Goal: Task Accomplishment & Management: Complete application form

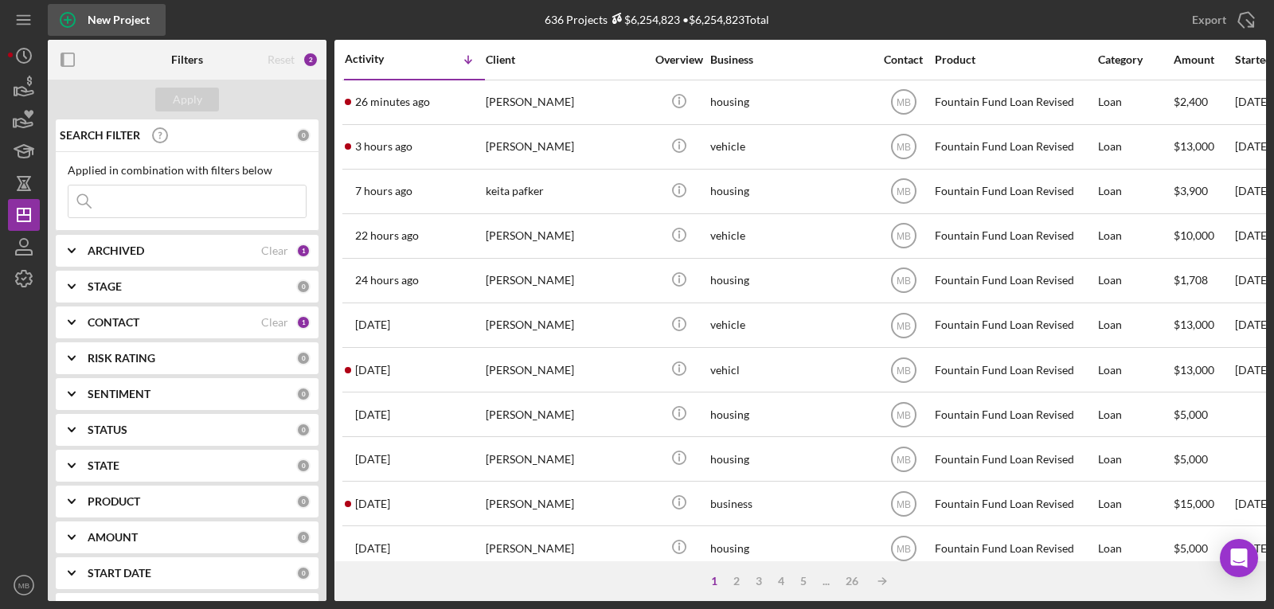
click at [76, 25] on icon "button" at bounding box center [68, 20] width 40 height 40
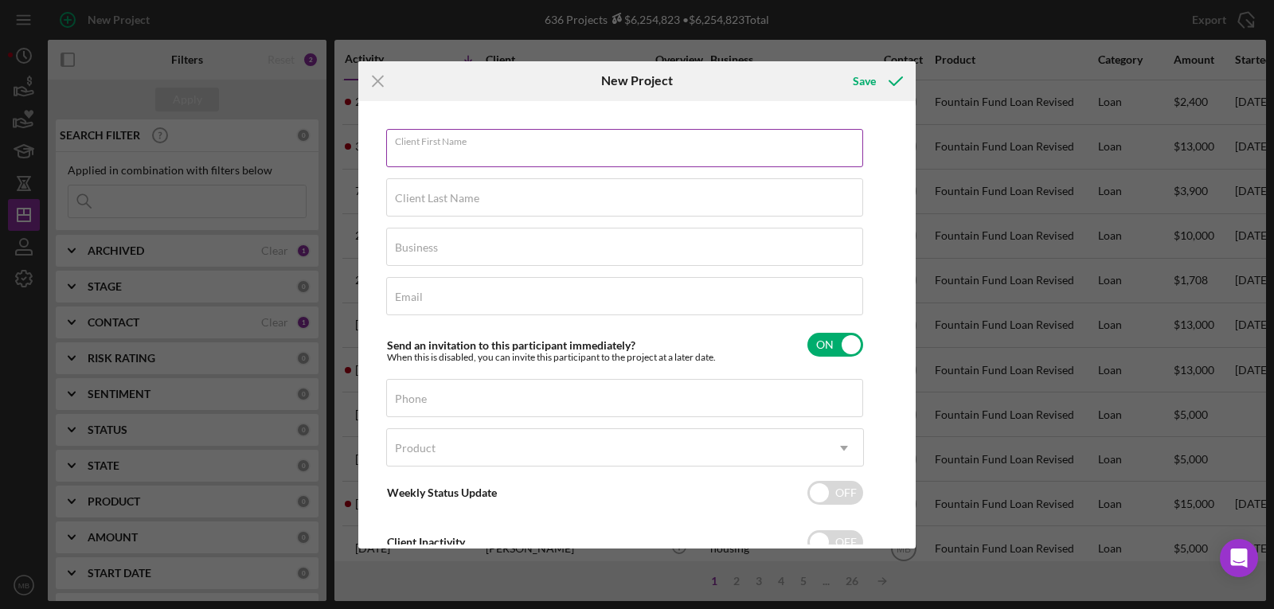
click at [525, 162] on input "Client First Name" at bounding box center [624, 148] width 477 height 38
type input "[PERSON_NAME]"
click at [476, 204] on label "Client Last Name" at bounding box center [437, 198] width 84 height 13
click at [476, 204] on input "Client Last Name" at bounding box center [624, 197] width 477 height 38
type input "[PERSON_NAME]"
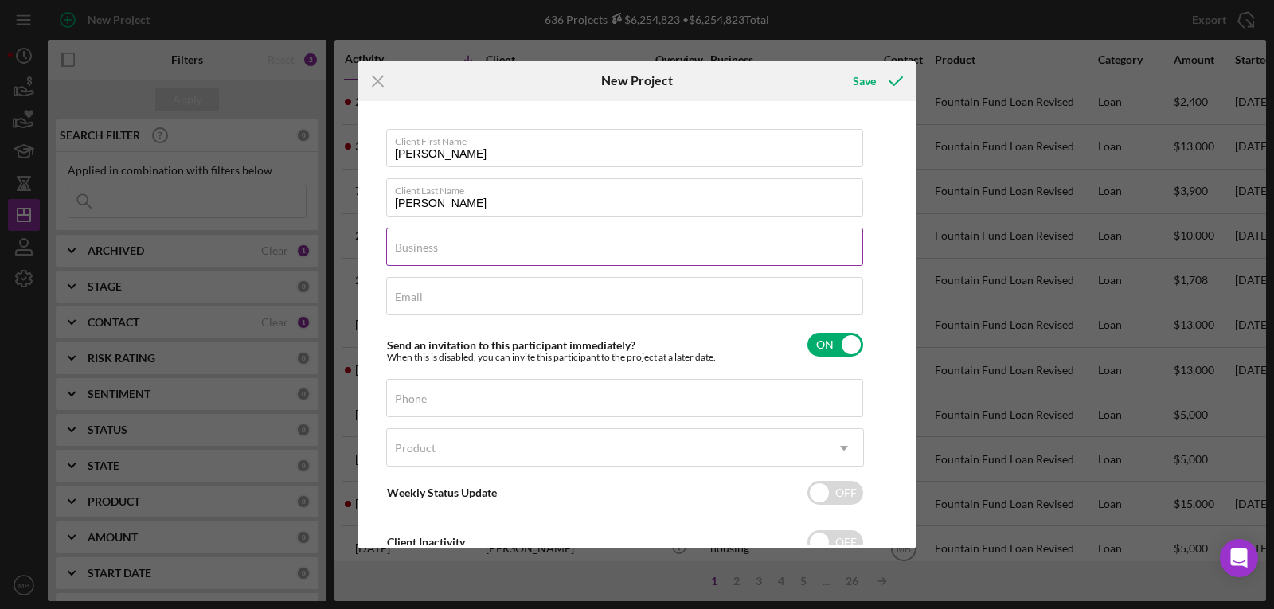
click at [474, 244] on div "Business Required" at bounding box center [625, 248] width 478 height 40
type input "Housing"
click at [516, 306] on input "Email" at bounding box center [624, 296] width 477 height 38
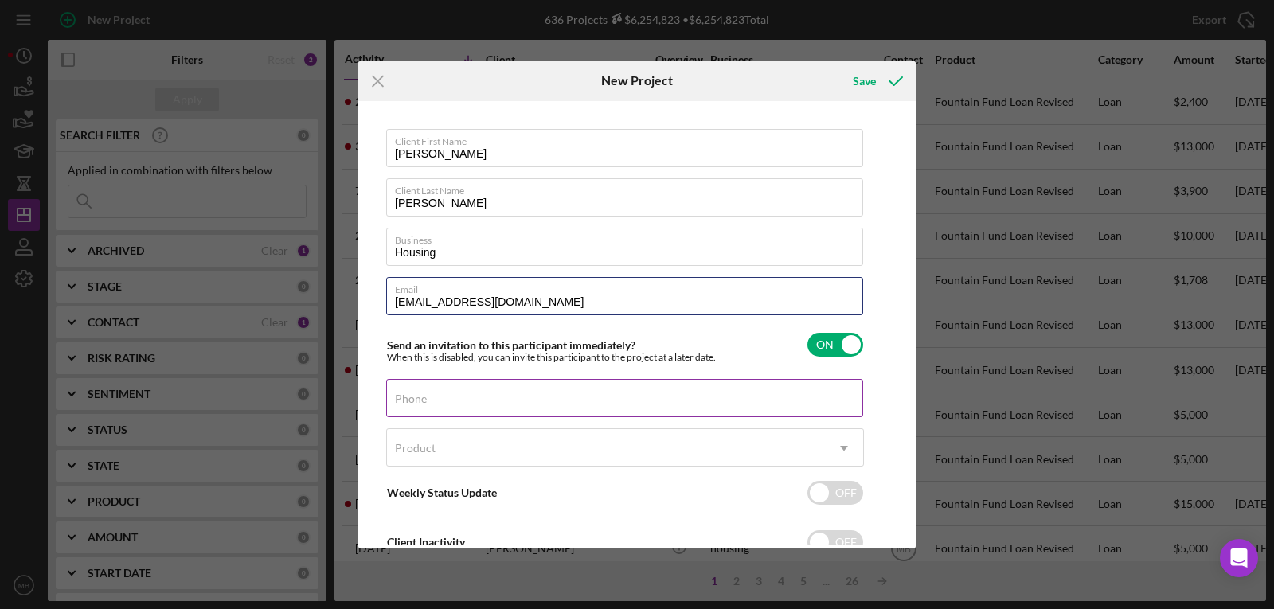
type input "[EMAIL_ADDRESS][DOMAIN_NAME]"
click at [528, 410] on input "Phone" at bounding box center [624, 398] width 477 height 38
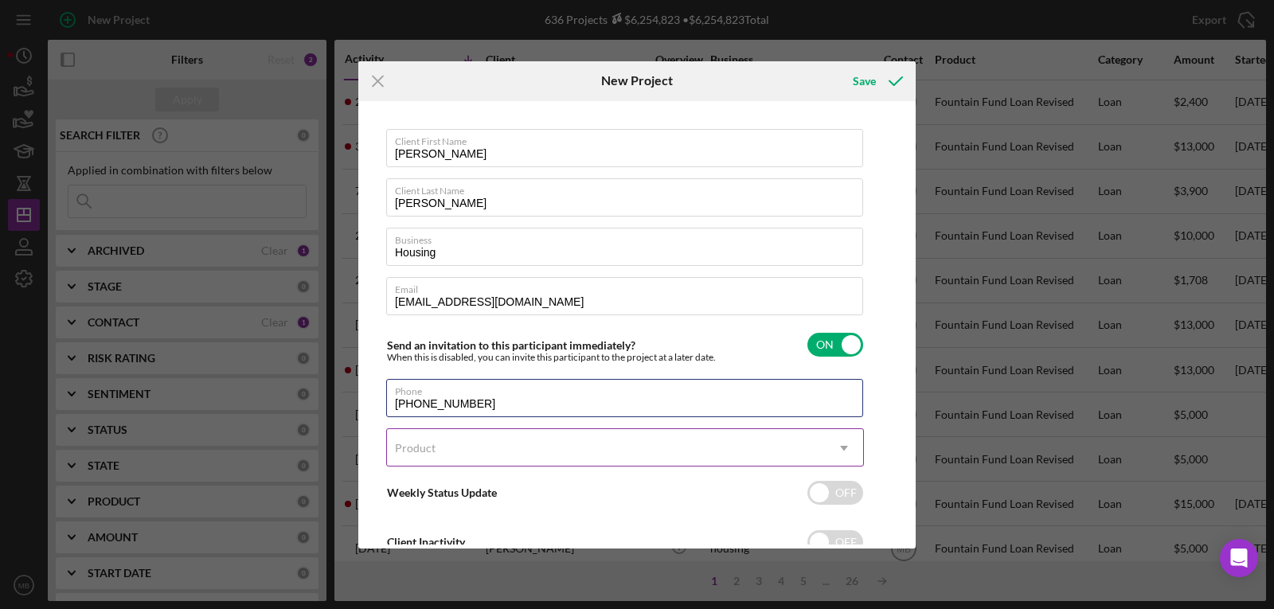
type input "[PHONE_NUMBER]"
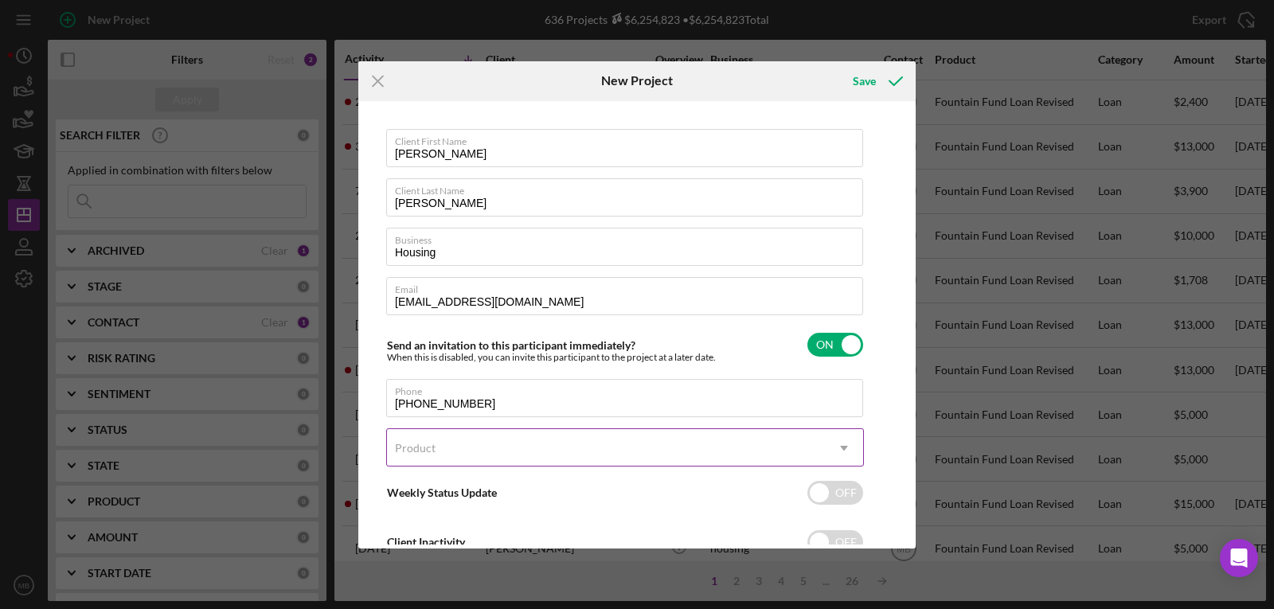
click at [516, 443] on div "Product" at bounding box center [606, 448] width 438 height 37
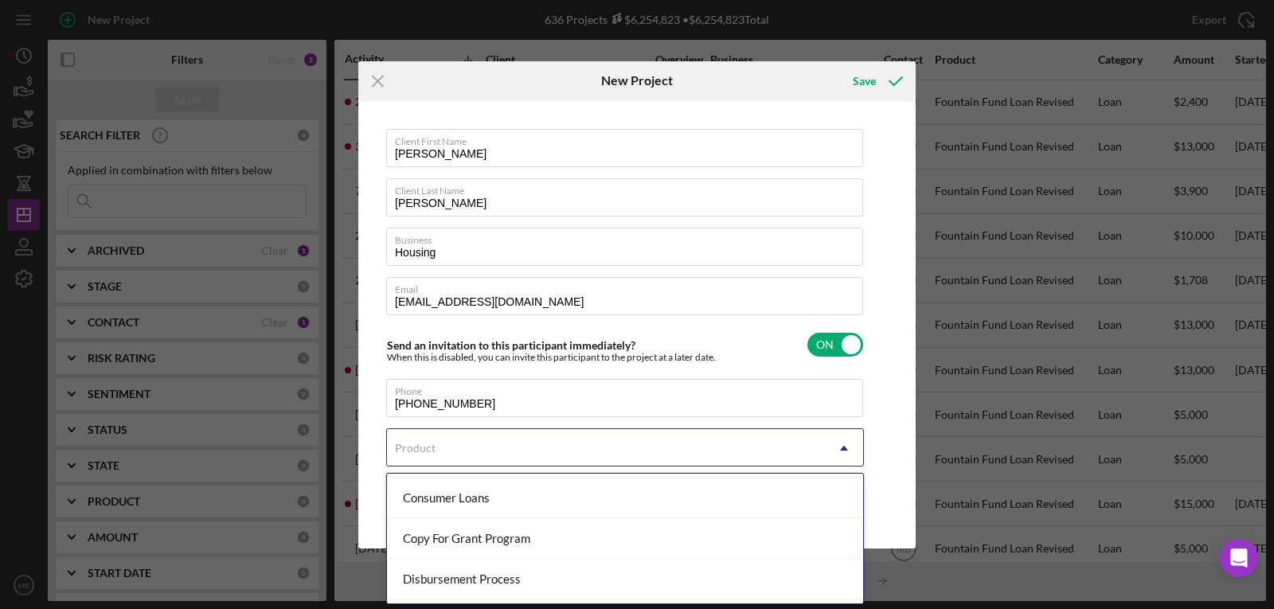
scroll to position [195, 0]
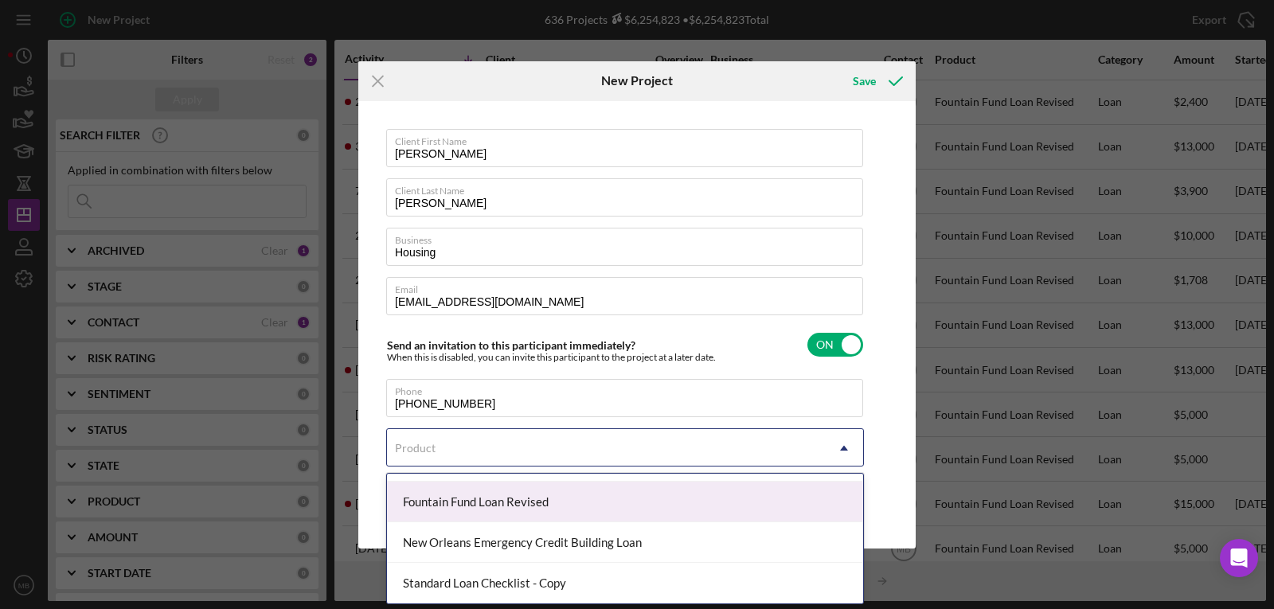
click at [450, 500] on div "Fountain Fund Loan Revised" at bounding box center [625, 502] width 476 height 41
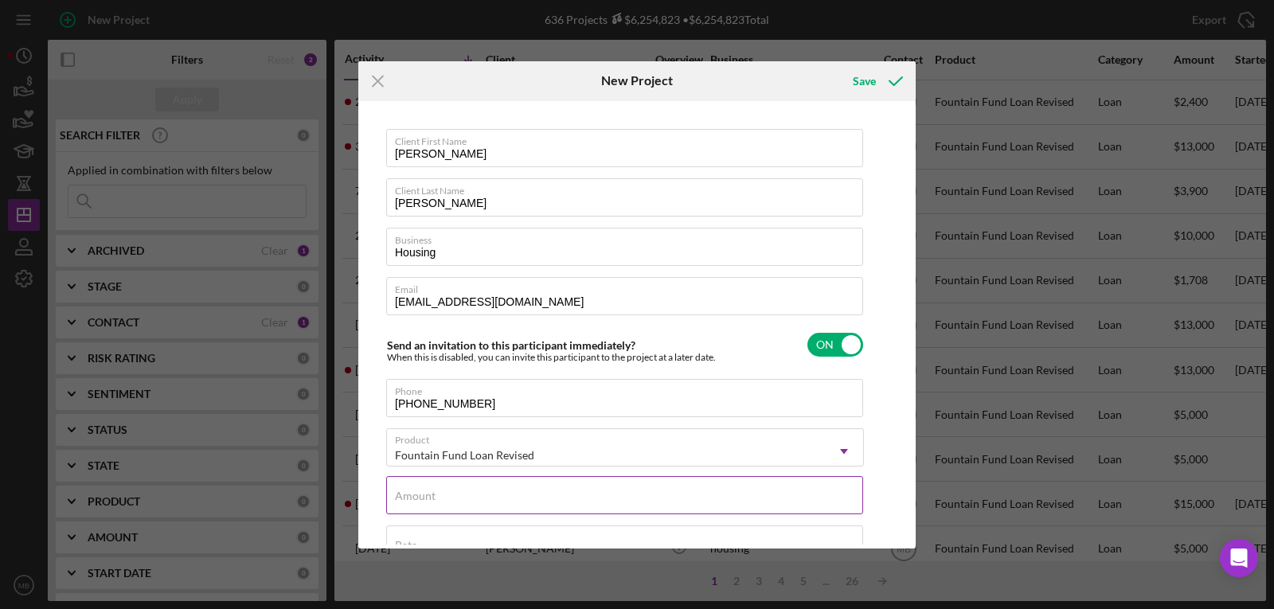
click at [591, 498] on input "Amount" at bounding box center [624, 495] width 477 height 38
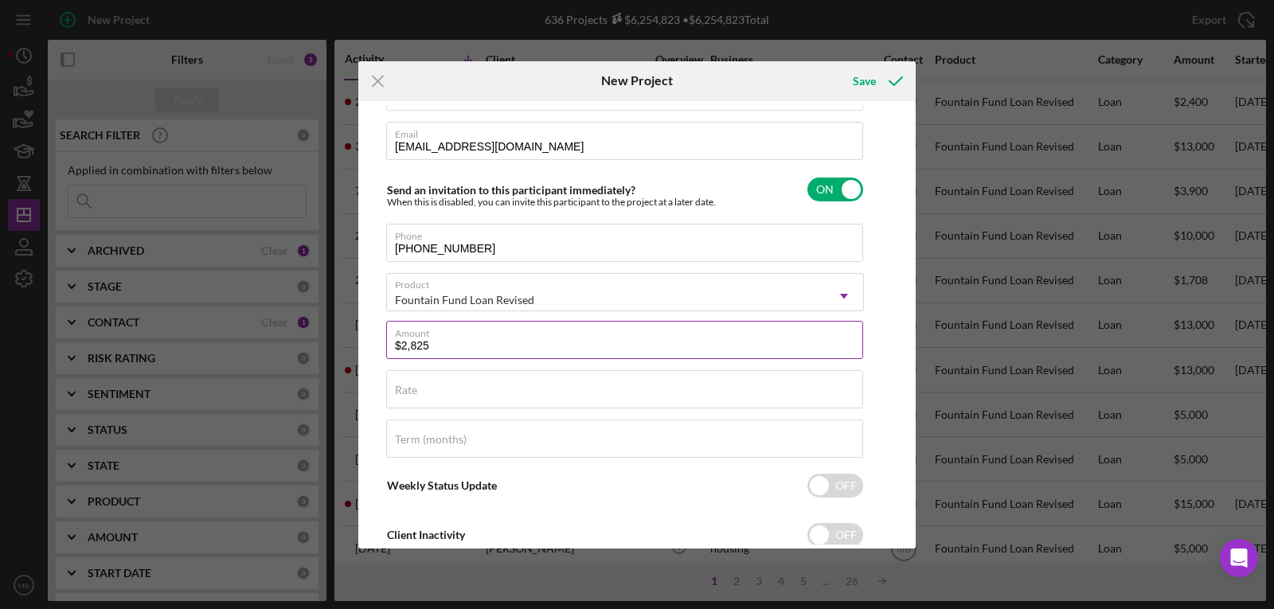
scroll to position [156, 0]
type input "$2,825"
click at [596, 402] on input "Rate" at bounding box center [624, 388] width 477 height 38
type input "3.000%"
click at [592, 429] on div "Term (months)" at bounding box center [625, 439] width 478 height 40
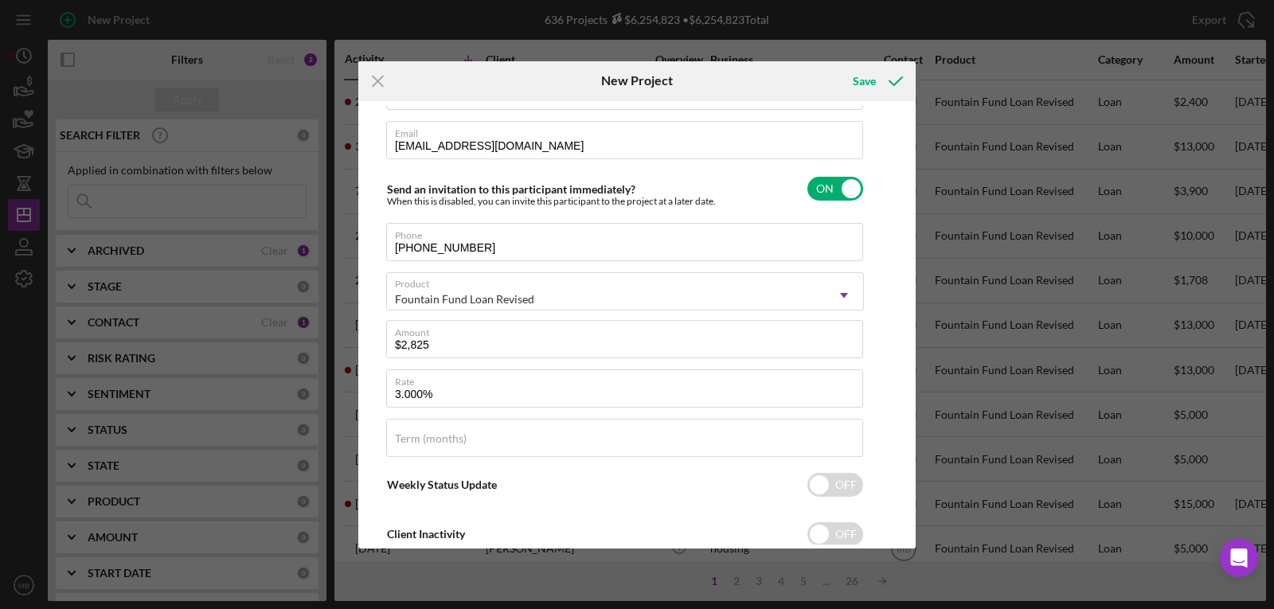
scroll to position [202, 0]
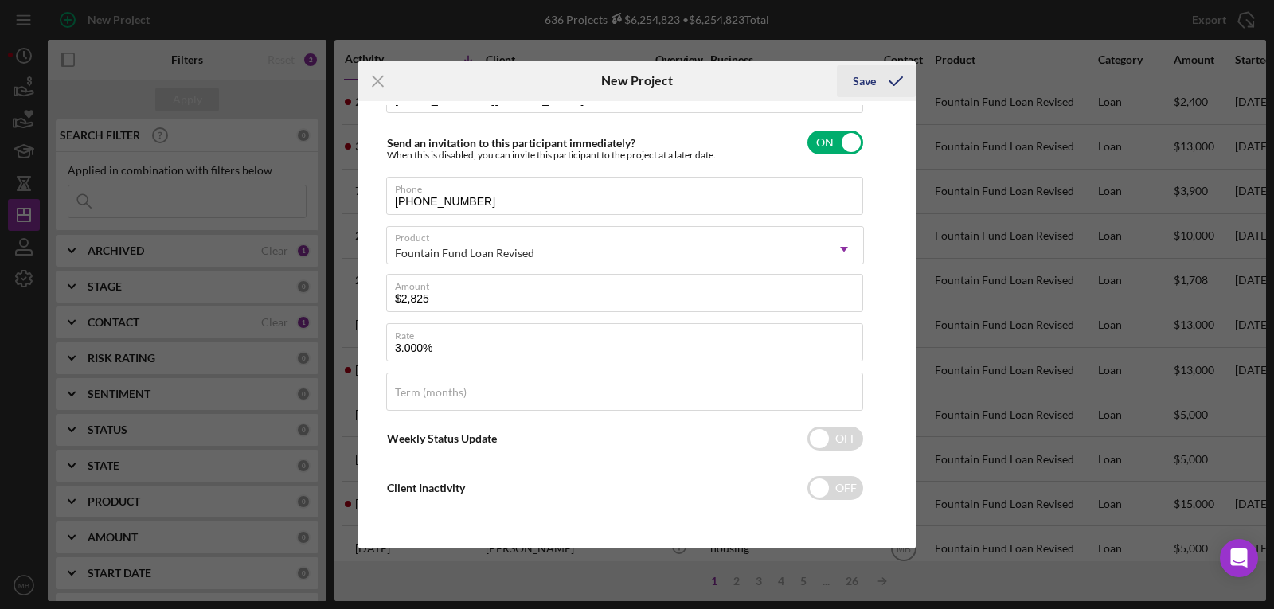
click at [885, 80] on icon "submit" at bounding box center [896, 81] width 40 height 40
